Goal: Find specific page/section: Find specific page/section

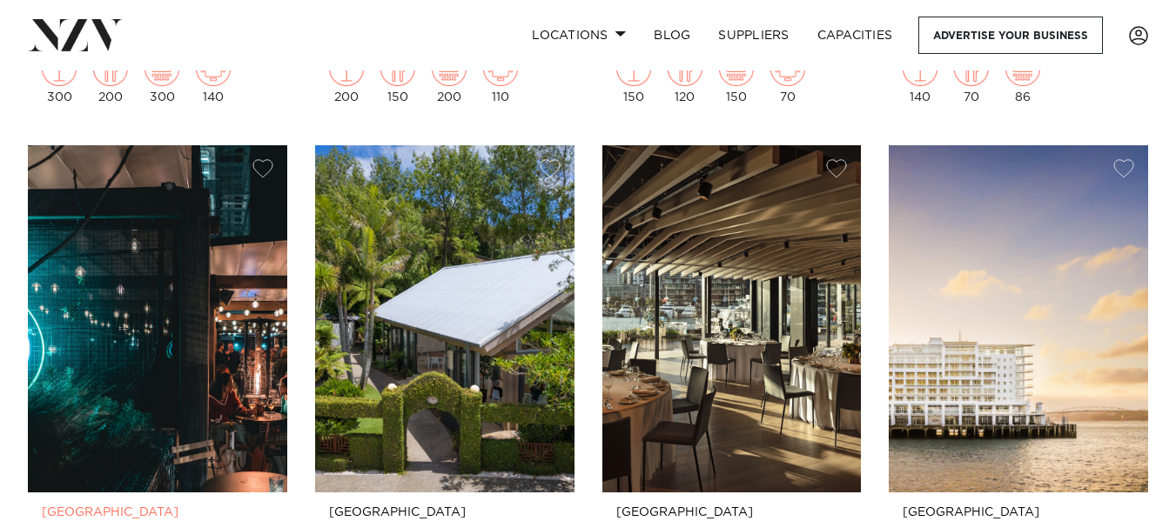
scroll to position [2177, 0]
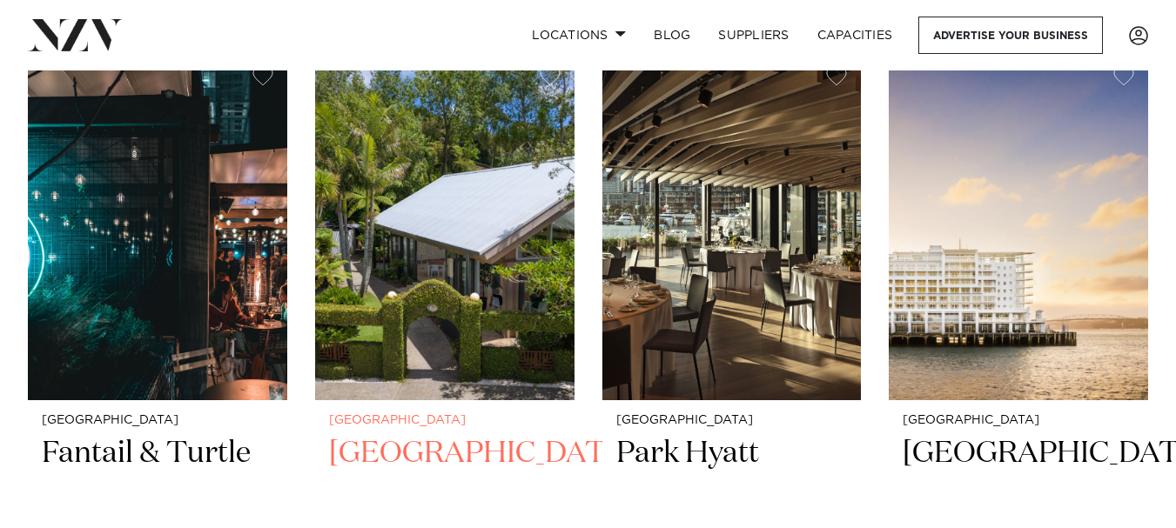
click at [397, 434] on h2 "[GEOGRAPHIC_DATA]" at bounding box center [445, 493] width 232 height 118
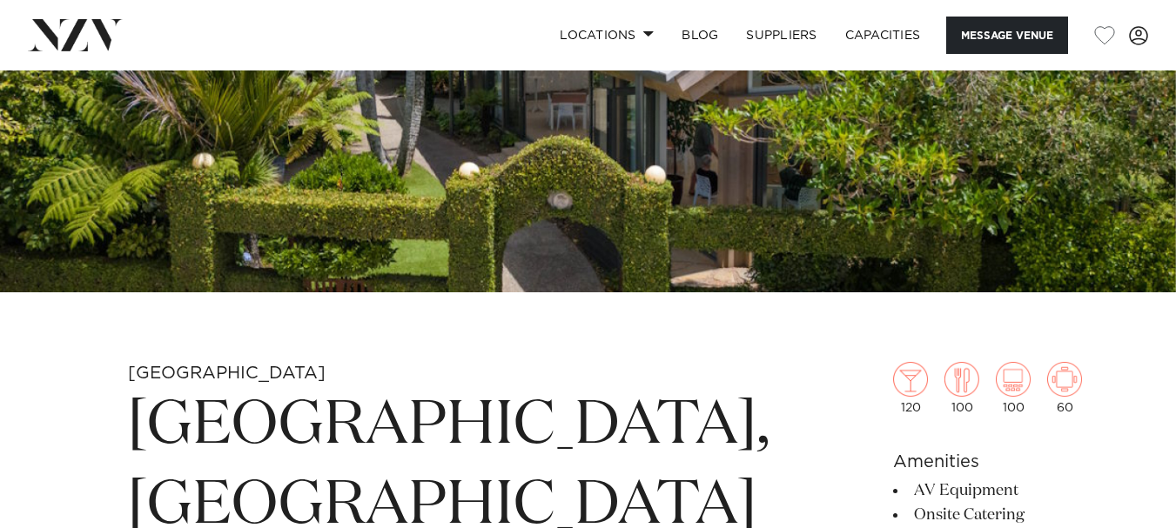
scroll to position [435, 0]
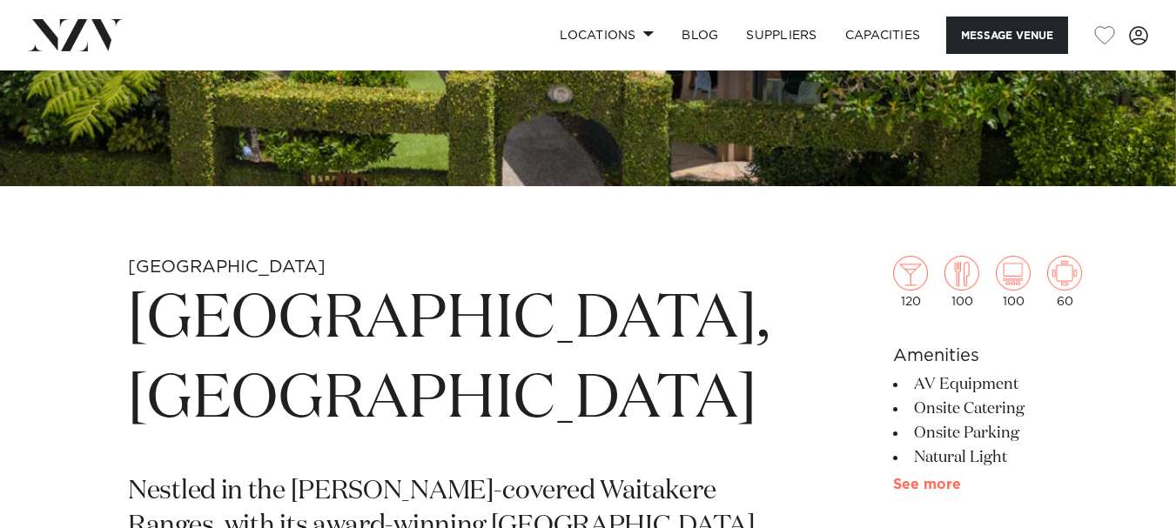
click at [893, 481] on link "See more" at bounding box center [961, 485] width 136 height 14
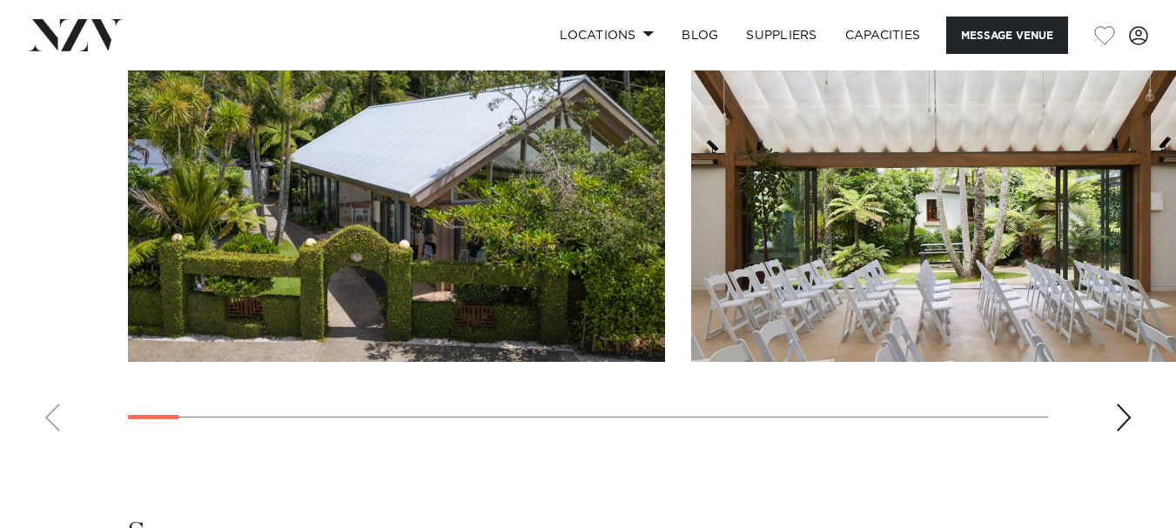
scroll to position [2351, 0]
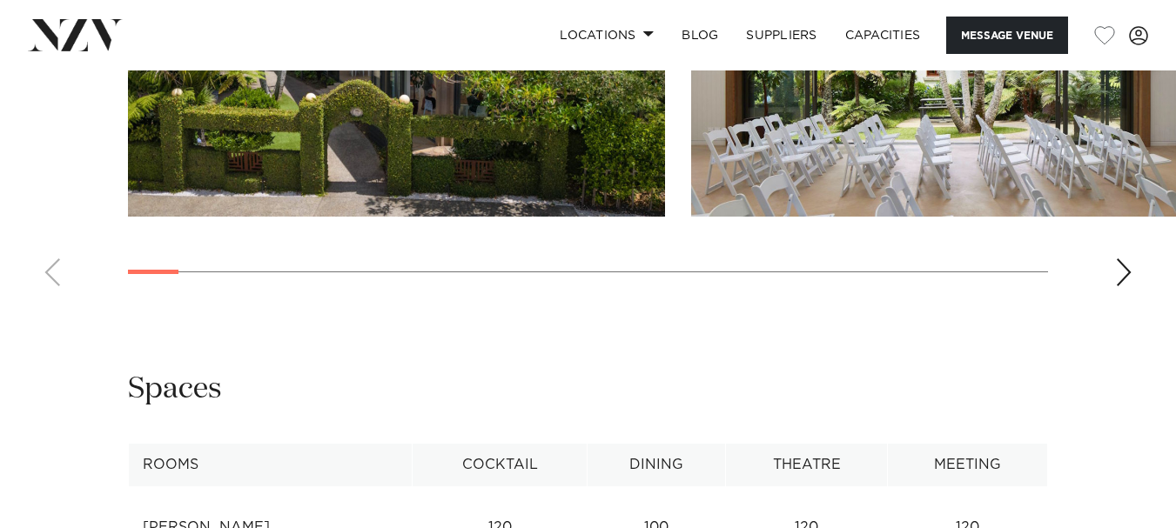
click at [1127, 286] on div "Next slide" at bounding box center [1123, 273] width 17 height 28
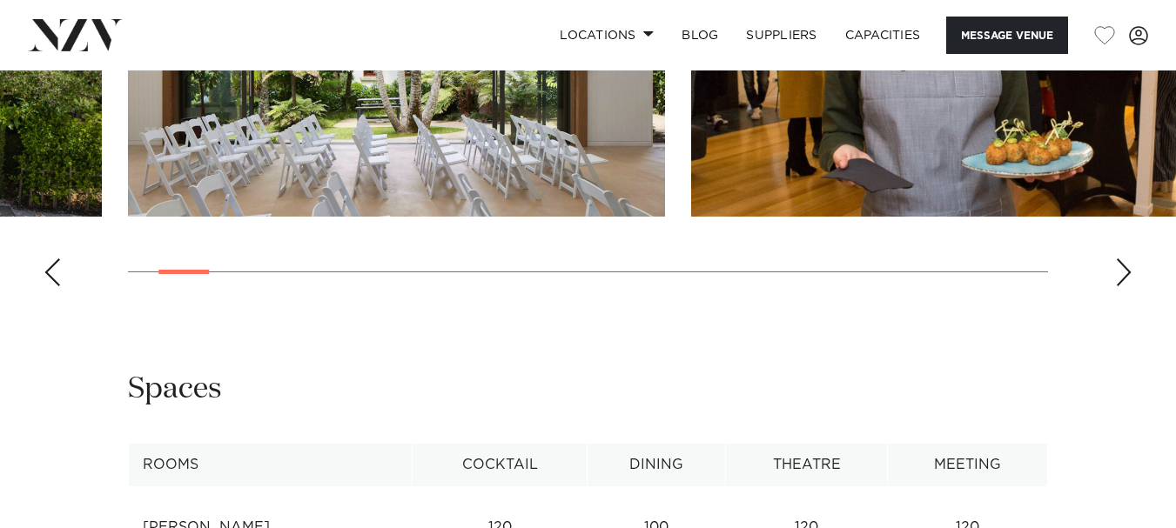
click at [1125, 286] on div "Next slide" at bounding box center [1123, 273] width 17 height 28
